Goal: Communication & Community: Answer question/provide support

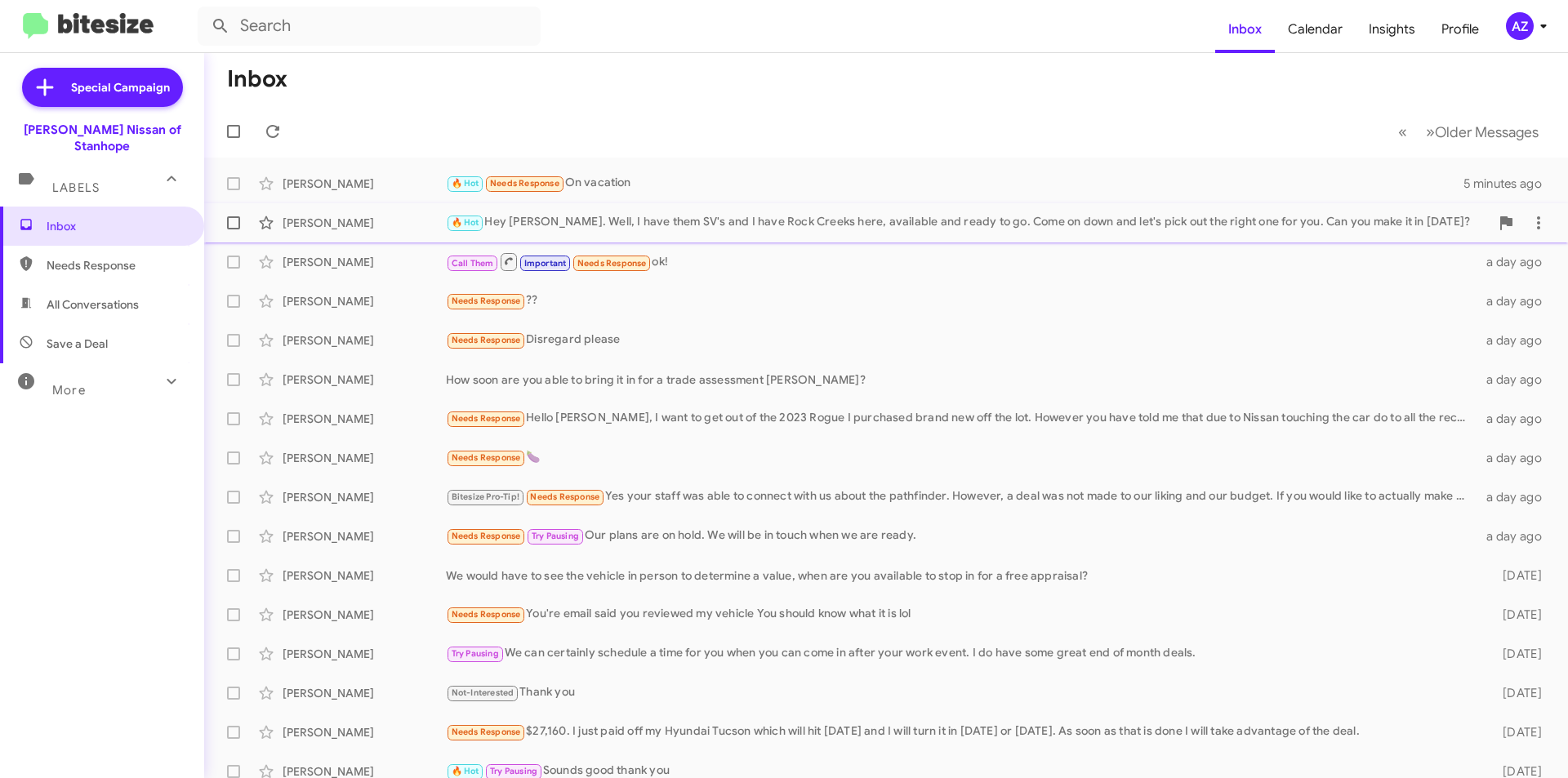
click at [391, 225] on div "[PERSON_NAME]" at bounding box center [364, 223] width 163 height 17
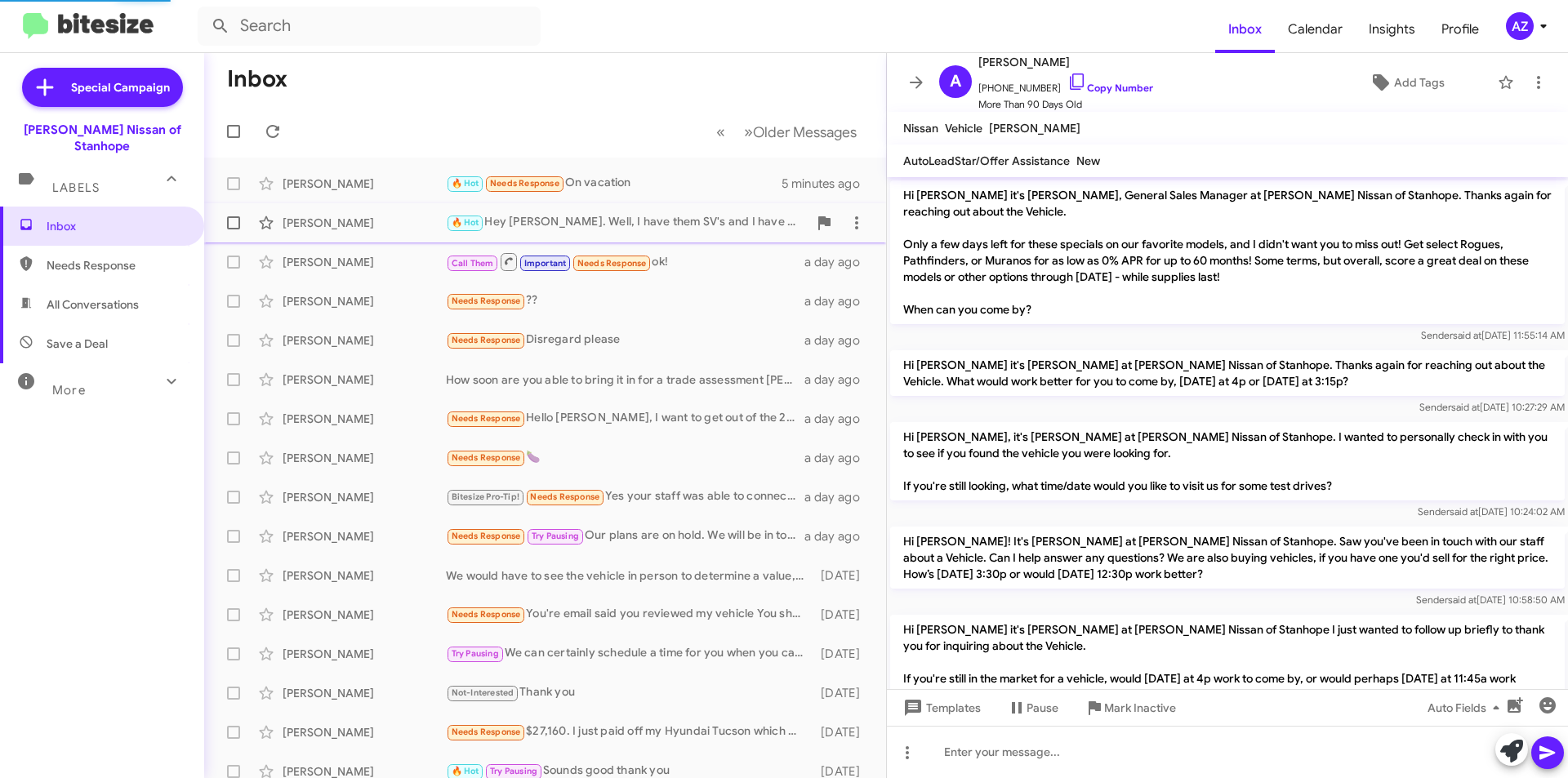
scroll to position [661, 0]
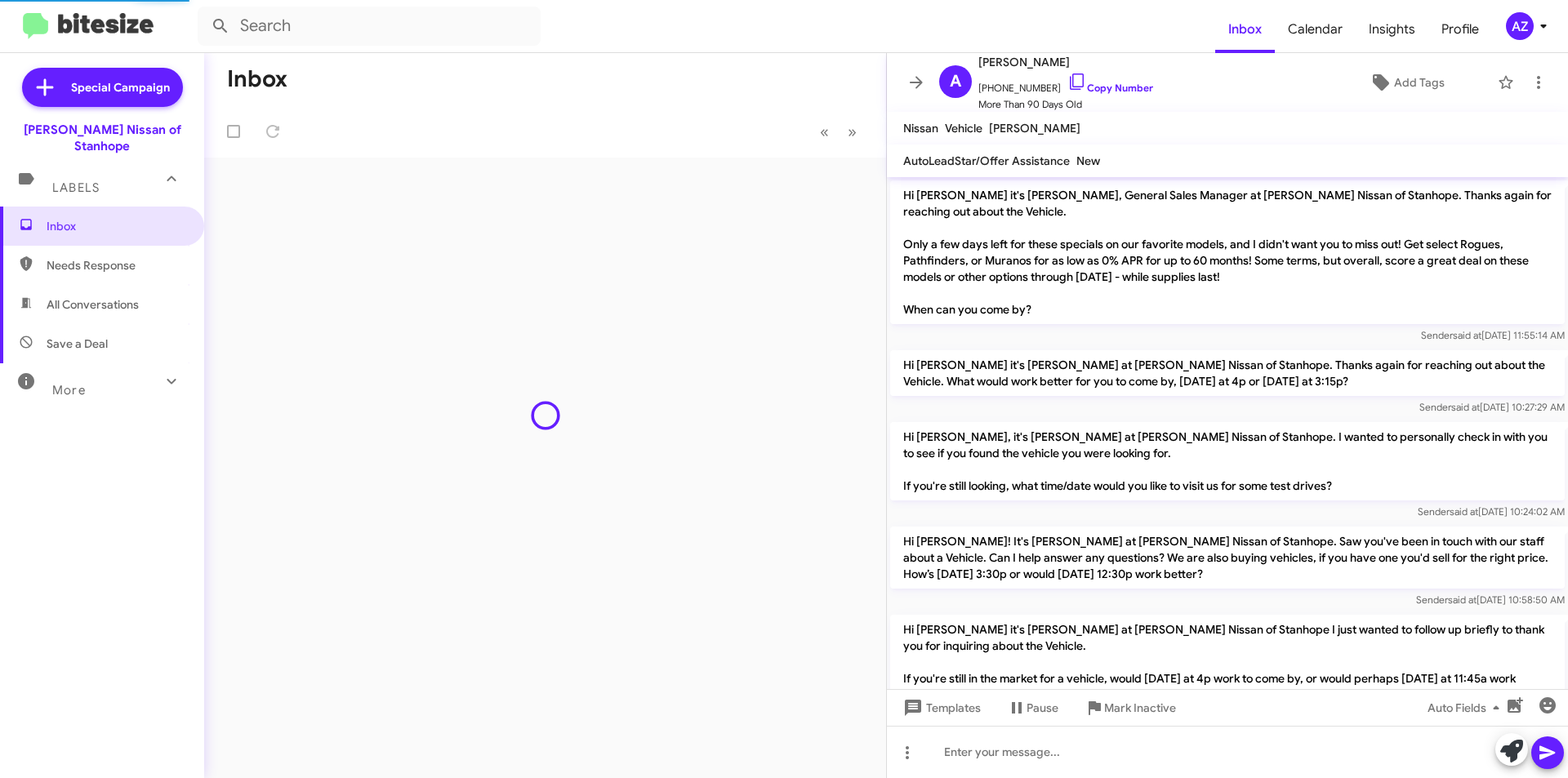
scroll to position [661, 0]
